Goal: Task Accomplishment & Management: Complete application form

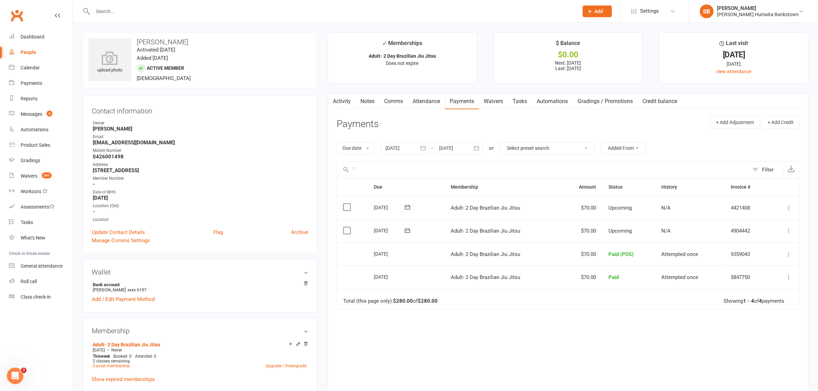
type input "`"
click at [161, 4] on div at bounding box center [327, 11] width 491 height 22
click at [148, 9] on input "text" at bounding box center [332, 12] width 483 height 10
type input "gah"
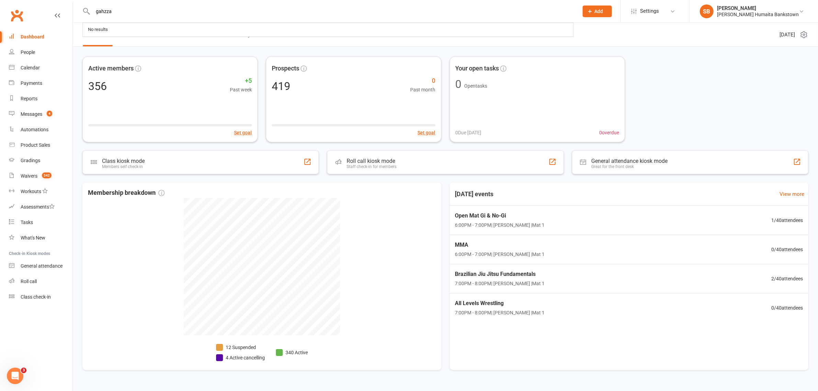
drag, startPoint x: 0, startPoint y: 0, endPoint x: 78, endPoint y: 12, distance: 78.6
click at [78, 12] on react-component "gahzza No results" at bounding box center [287, 11] width 574 height 22
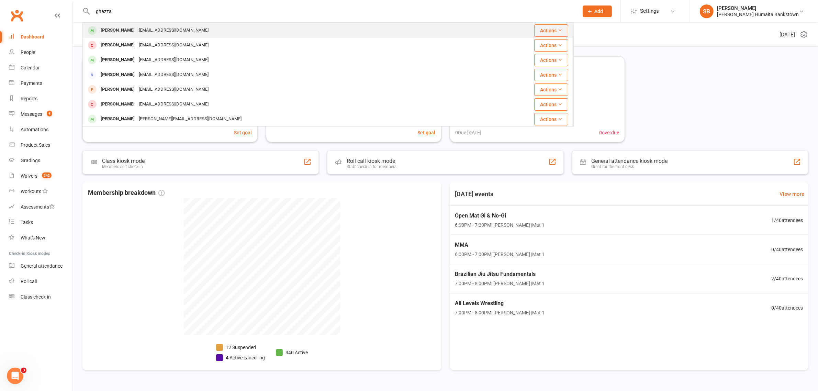
type input "ghazza"
click at [157, 32] on div "[EMAIL_ADDRESS][DOMAIN_NAME]" at bounding box center [174, 30] width 74 height 10
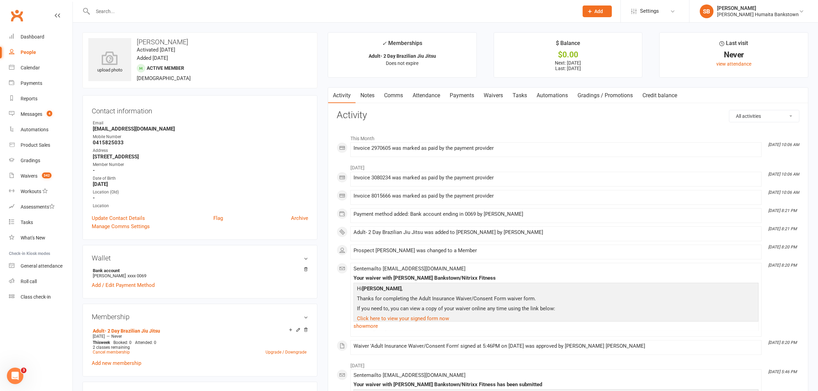
click at [456, 97] on link "Payments" at bounding box center [462, 96] width 34 height 16
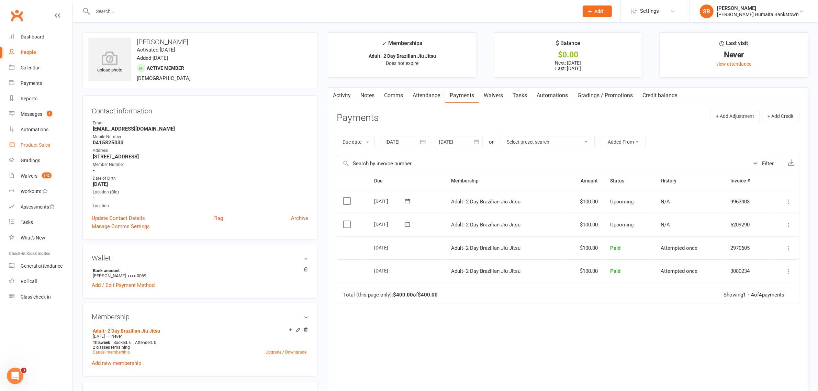
click at [28, 145] on div "Product Sales" at bounding box center [36, 144] width 30 height 5
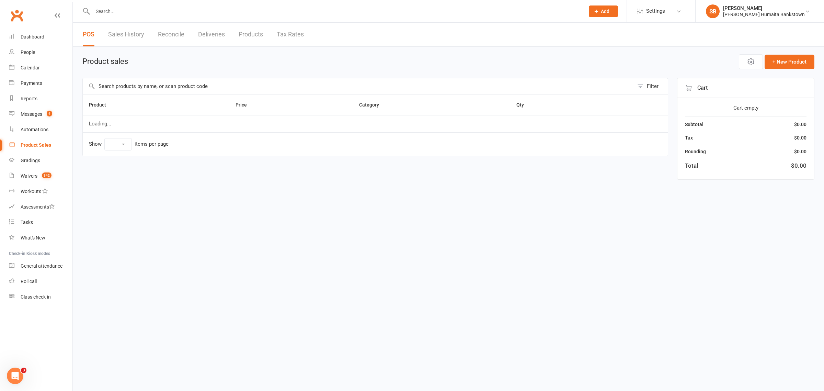
select select "100"
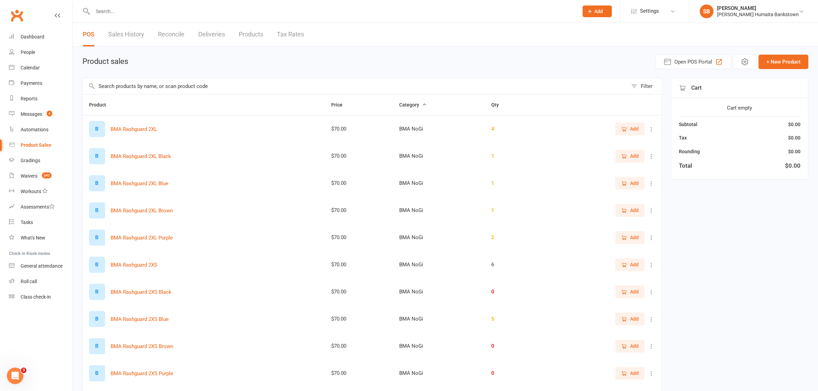
click at [259, 93] on input "text" at bounding box center [355, 86] width 545 height 16
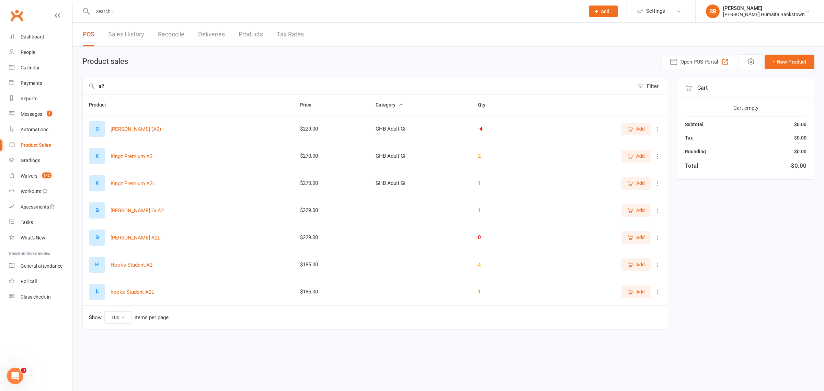
type input "a2"
click at [630, 129] on icon "button" at bounding box center [630, 129] width 6 height 6
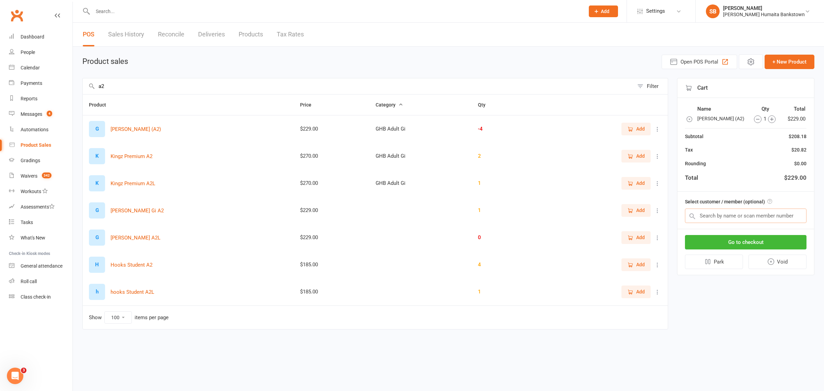
click at [726, 220] on input "text" at bounding box center [746, 215] width 122 height 14
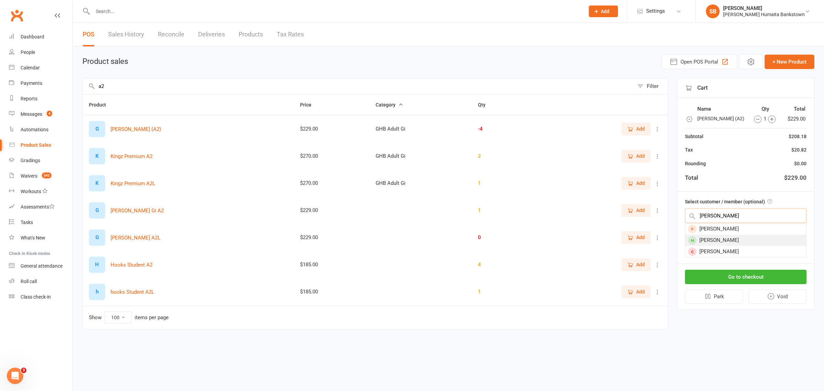
type input "[PERSON_NAME]"
click at [721, 239] on div "[PERSON_NAME]" at bounding box center [746, 240] width 121 height 11
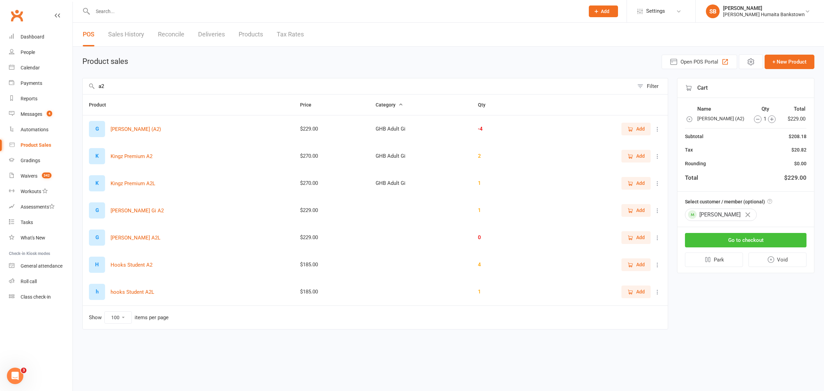
click at [741, 238] on button "Go to checkout" at bounding box center [746, 240] width 122 height 14
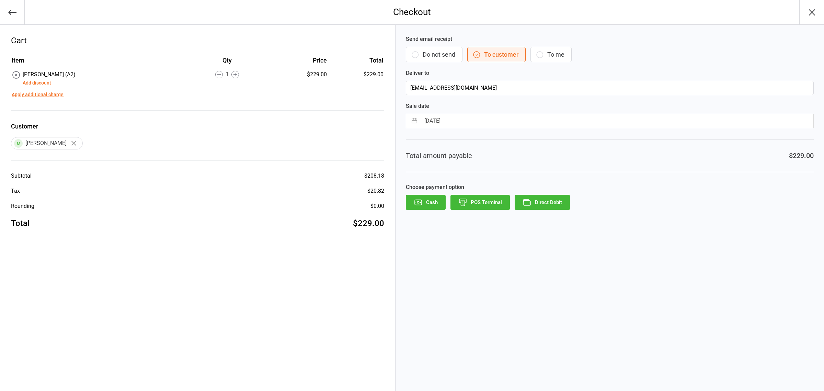
click at [478, 209] on button "POS Terminal" at bounding box center [480, 202] width 59 height 15
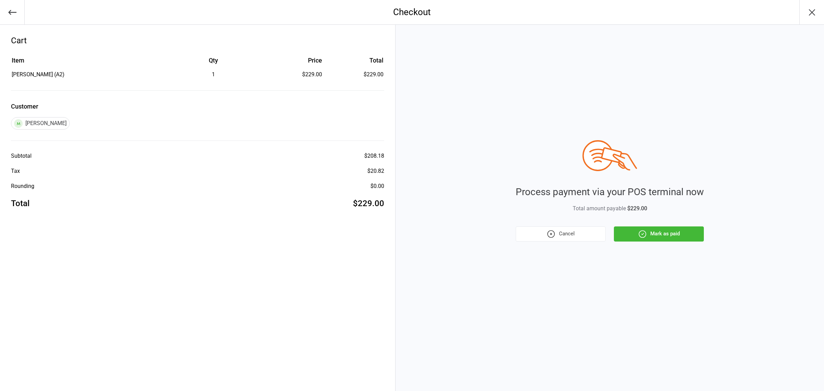
click at [572, 232] on button "Cancel" at bounding box center [561, 233] width 90 height 15
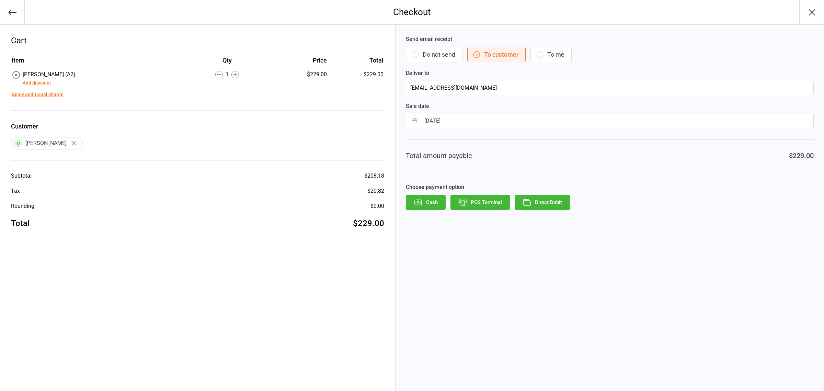
click at [528, 201] on icon "button" at bounding box center [527, 202] width 9 height 9
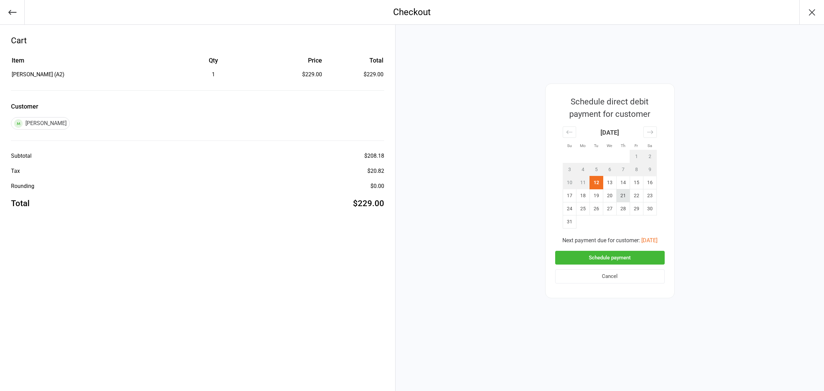
click at [625, 199] on td "21" at bounding box center [622, 195] width 13 height 13
click at [615, 260] on button "Schedule payment" at bounding box center [610, 258] width 110 height 14
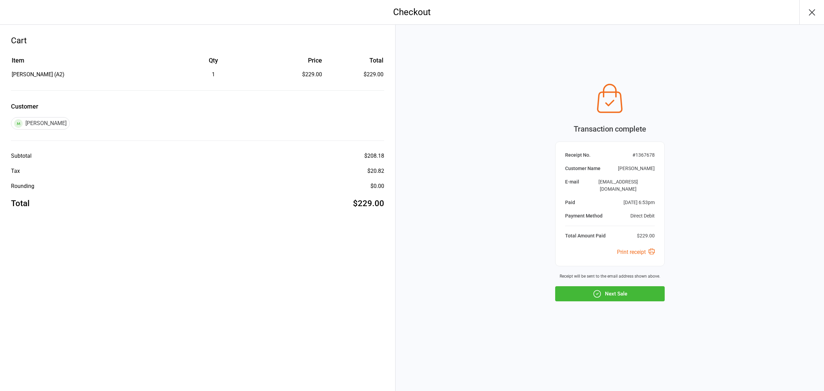
click at [596, 291] on icon "button" at bounding box center [597, 293] width 9 height 9
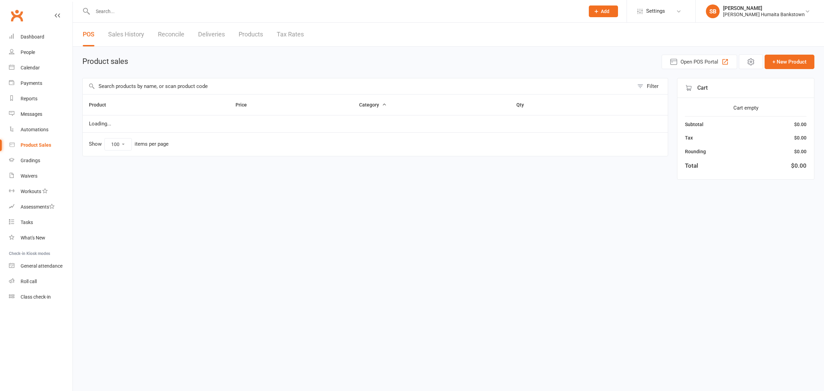
select select "100"
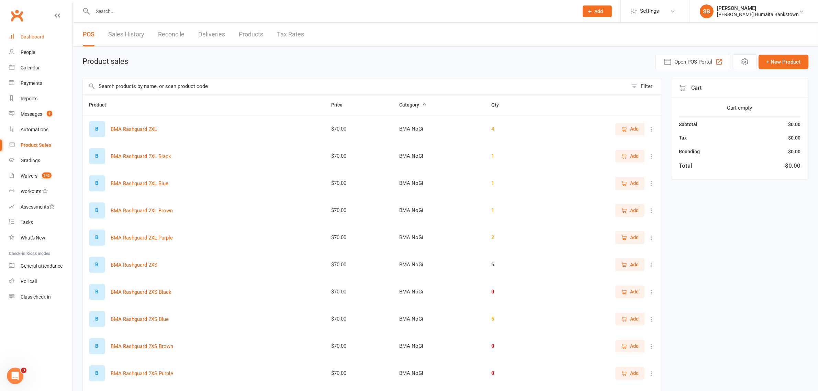
click at [33, 42] on link "Dashboard" at bounding box center [41, 36] width 64 height 15
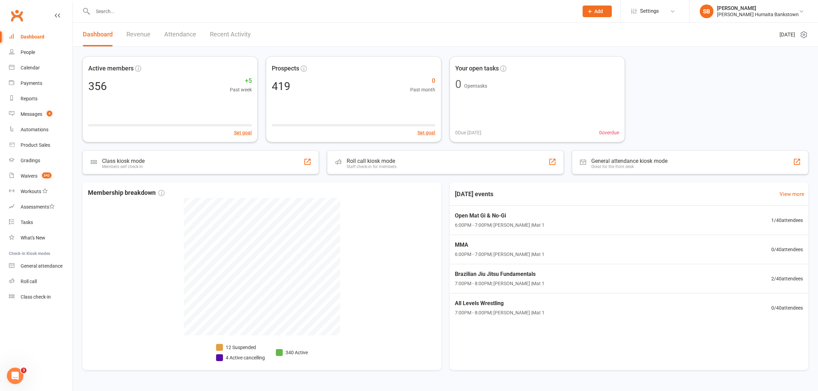
click at [126, 7] on input "text" at bounding box center [332, 12] width 483 height 10
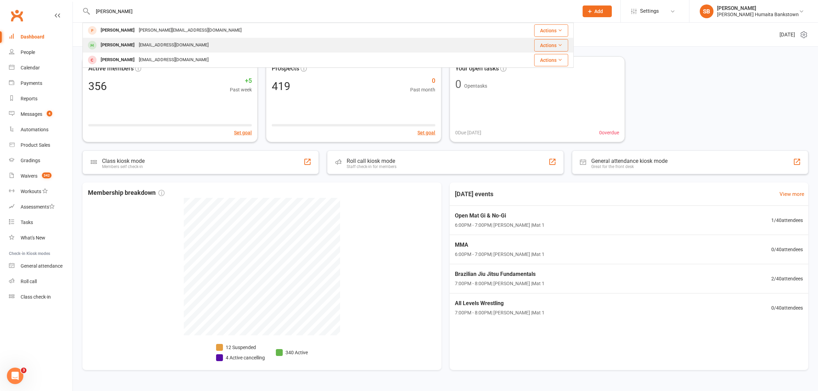
type input "[PERSON_NAME]"
click at [137, 46] on div "[EMAIL_ADDRESS][DOMAIN_NAME]" at bounding box center [174, 45] width 74 height 10
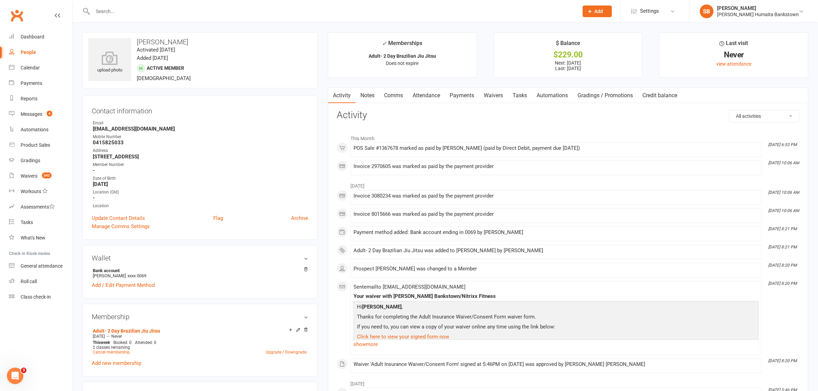
click at [453, 97] on link "Payments" at bounding box center [462, 96] width 34 height 16
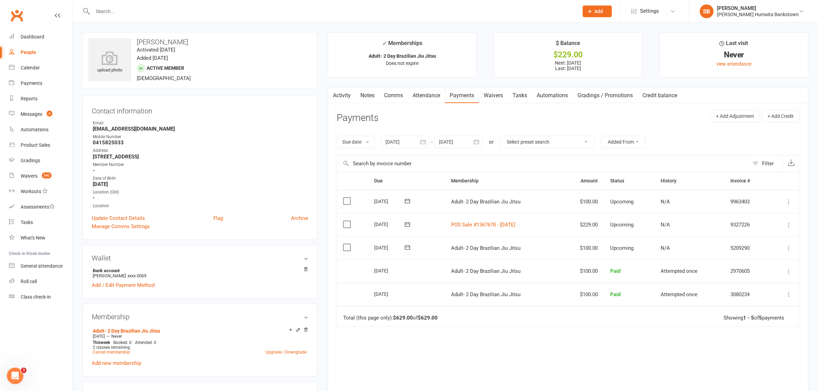
click at [792, 227] on icon at bounding box center [788, 225] width 7 height 7
click at [773, 288] on link "Change amount" at bounding box center [758, 293] width 68 height 14
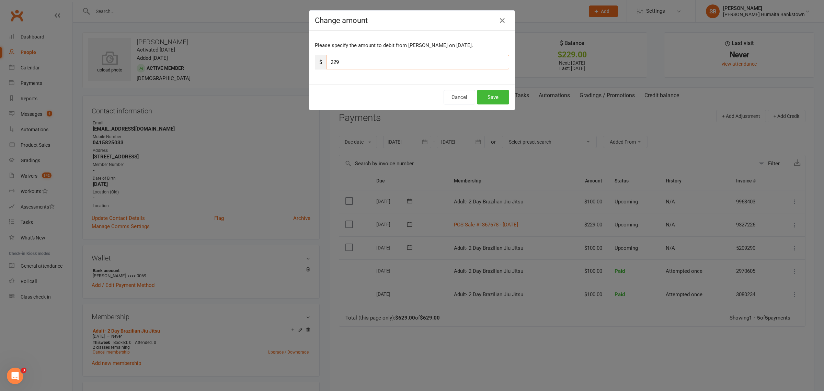
drag, startPoint x: 349, startPoint y: 63, endPoint x: 329, endPoint y: 69, distance: 20.4
click at [329, 69] on input "229" at bounding box center [417, 62] width 183 height 14
type input "206"
click at [491, 100] on button "Save" at bounding box center [493, 97] width 32 height 14
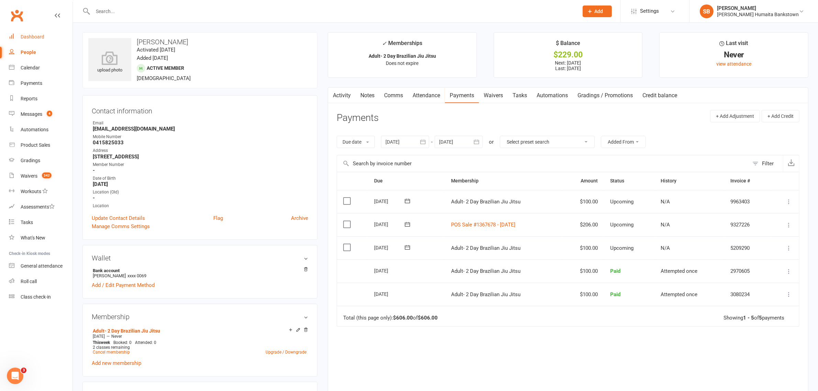
click at [42, 31] on link "Dashboard" at bounding box center [41, 36] width 64 height 15
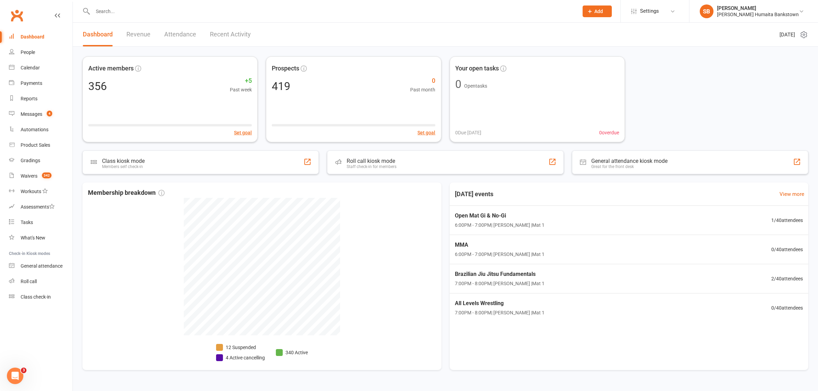
click at [42, 31] on link "Dashboard" at bounding box center [41, 36] width 64 height 15
click at [112, 14] on input "text" at bounding box center [332, 12] width 483 height 10
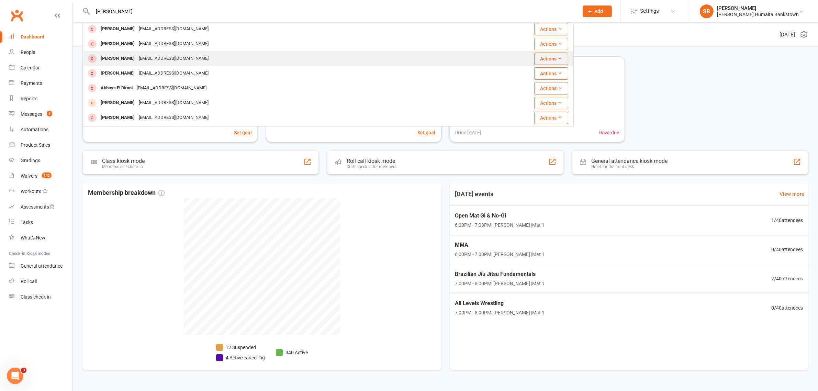
scroll to position [43, 0]
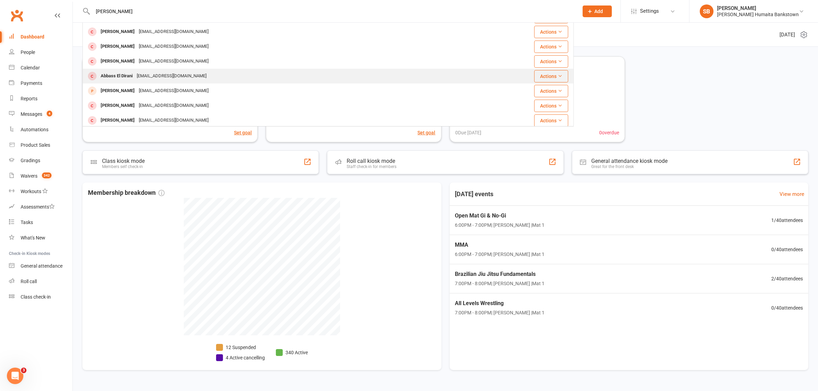
type input "abbas"
click at [142, 77] on div "abbasseldirani6@gmail.com" at bounding box center [172, 76] width 74 height 10
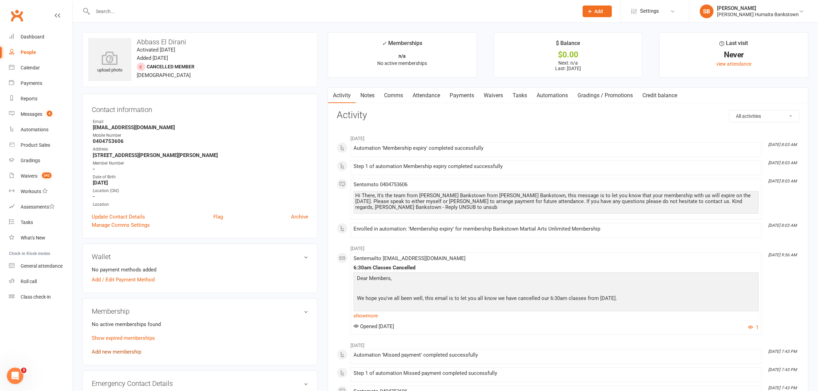
click at [104, 349] on link "Add new membership" at bounding box center [116, 352] width 49 height 6
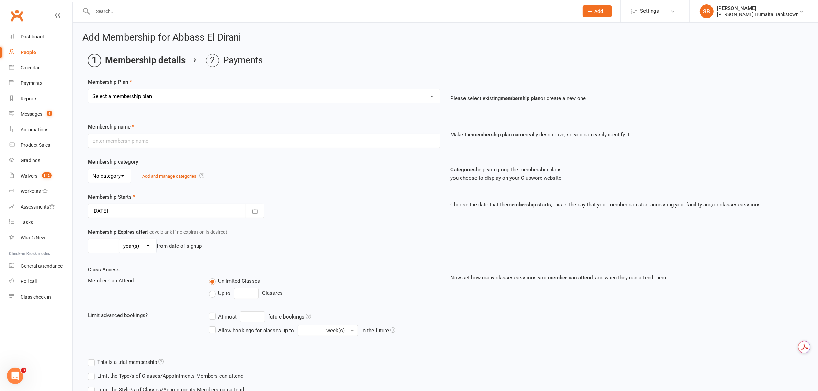
drag, startPoint x: 130, startPoint y: 89, endPoint x: 133, endPoint y: 94, distance: 5.4
click at [131, 90] on select "Select a membership plan Create new Membership Plan Adult- Unlimited Brazilian …" at bounding box center [264, 96] width 352 height 14
select select "10"
click at [88, 89] on select "Select a membership plan Create new Membership Plan Adult- Unlimited Brazilian …" at bounding box center [264, 96] width 352 height 14
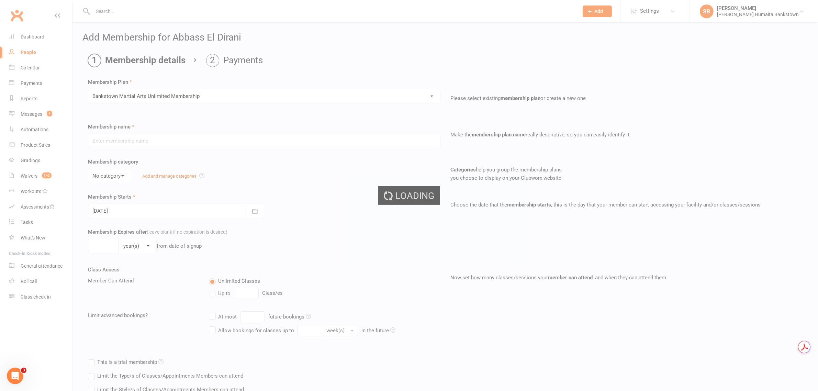
type input "Bankstown Martial Arts Unlimited Membership"
select select "0"
type input "0"
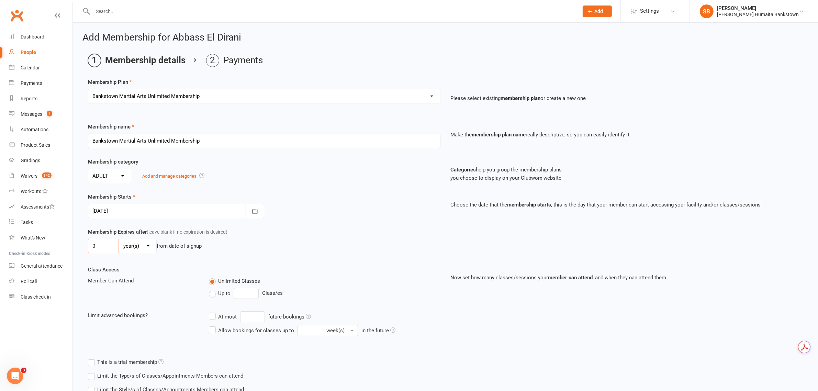
click at [115, 246] on input "0" at bounding box center [103, 246] width 31 height 14
type input "12"
click at [137, 249] on select "day(s) week(s) month(s) year(s)" at bounding box center [137, 246] width 37 height 14
select select "1"
click at [119, 240] on select "day(s) week(s) month(s) year(s)" at bounding box center [137, 246] width 37 height 14
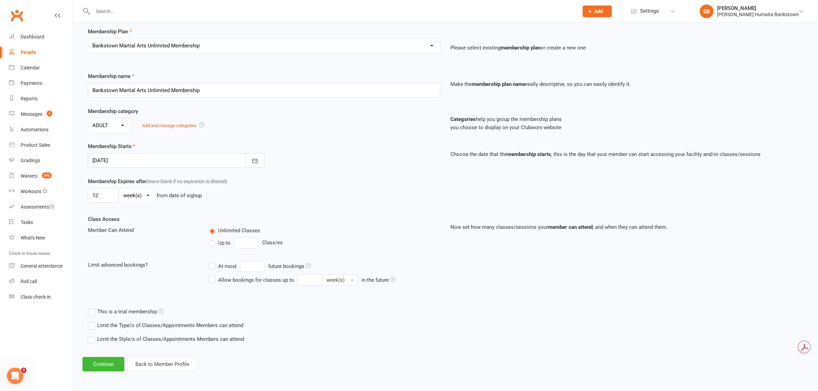
scroll to position [51, 0]
drag, startPoint x: 87, startPoint y: 324, endPoint x: 90, endPoint y: 327, distance: 4.6
click at [88, 324] on div "Limit the Type/s of Classes/Appointments Members can attend Select Types Class …" at bounding box center [261, 325] width 358 height 14
click at [90, 327] on label "Limit the Type/s of Classes/Appointments Members can attend" at bounding box center [165, 325] width 155 height 8
click at [90, 321] on input "Limit the Type/s of Classes/Appointments Members can attend" at bounding box center [90, 321] width 4 height 0
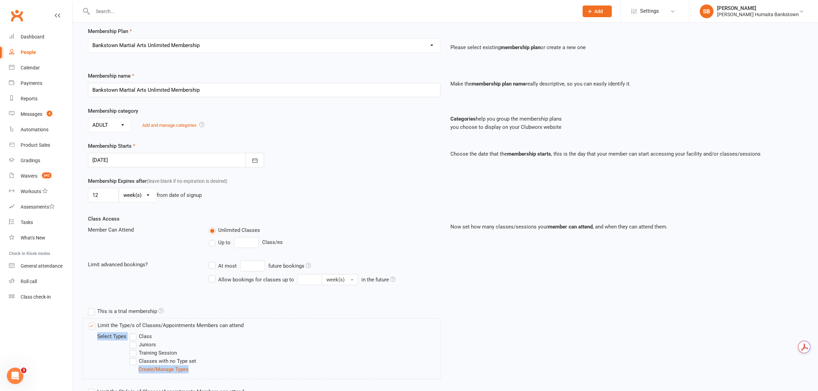
click at [92, 327] on label "Limit the Type/s of Classes/Appointments Members can attend" at bounding box center [165, 325] width 155 height 8
click at [92, 321] on input "Limit the Type/s of Classes/Appointments Members can attend" at bounding box center [90, 321] width 4 height 0
click at [99, 361] on button "Continue" at bounding box center [103, 364] width 42 height 14
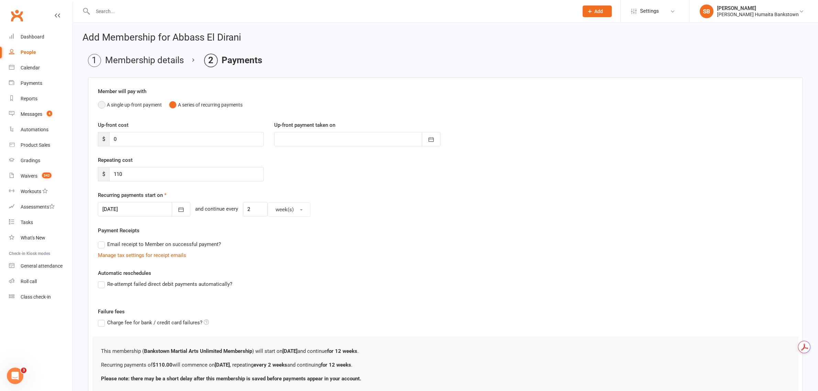
click at [104, 105] on button "A single up-front payment" at bounding box center [130, 104] width 64 height 13
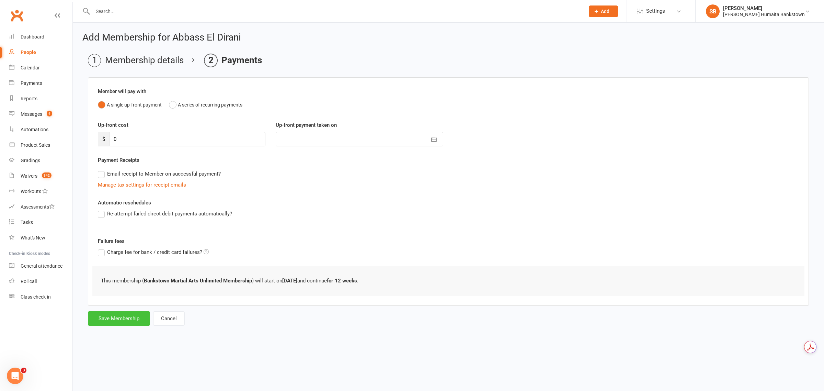
click at [104, 317] on button "Save Membership" at bounding box center [119, 318] width 62 height 14
